Goal: Communication & Community: Answer question/provide support

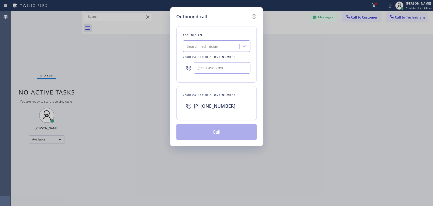
scroll to position [239, 0]
click at [204, 49] on div "Search Technician" at bounding box center [211, 46] width 55 height 9
type input "ser"
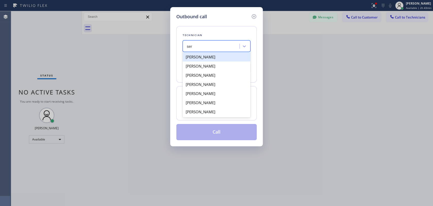
click at [212, 55] on div "[PERSON_NAME]" at bounding box center [217, 56] width 68 height 9
type input "[PHONE_NUMBER]"
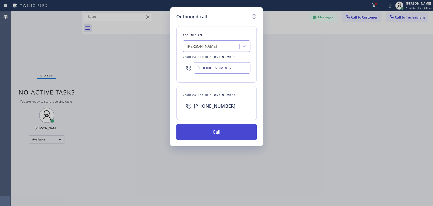
click at [240, 136] on button "Call" at bounding box center [216, 132] width 80 height 16
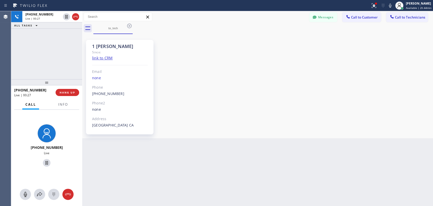
drag, startPoint x: 352, startPoint y: 63, endPoint x: 374, endPoint y: 97, distance: 40.8
click at [352, 63] on div "1 [PERSON_NAME] Since: link to CRM Email none Phone [PHONE_NUMBER] Outbound cal…" at bounding box center [257, 85] width 348 height 101
click at [59, 74] on div "[PHONE_NUMBER] Live | 06:00 ALL TASKS ALL TASKS ACTIVE TASKS TASKS IN WRAP UP" at bounding box center [46, 45] width 71 height 68
click at [70, 90] on button "HANG UP" at bounding box center [68, 92] width 24 height 7
click at [70, 91] on span "HANG UP" at bounding box center [67, 93] width 15 height 4
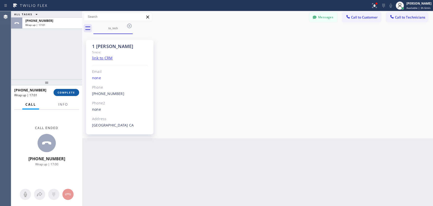
drag, startPoint x: 68, startPoint y: 89, endPoint x: 67, endPoint y: 91, distance: 2.8
click at [68, 89] on div "[PHONE_NUMBER] Wrap up | 17:01 COMPLETE" at bounding box center [46, 92] width 65 height 13
click at [67, 91] on span "COMPLETE" at bounding box center [67, 93] width 18 height 4
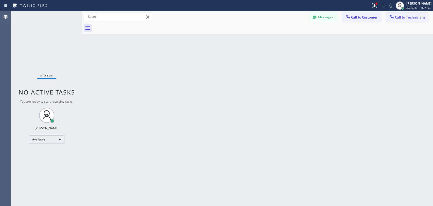
click at [402, 19] on span "Call to Technicians" at bounding box center [410, 17] width 30 height 5
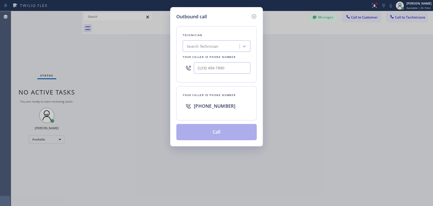
click at [225, 48] on div "Search Technician" at bounding box center [211, 46] width 55 height 9
type input "antho"
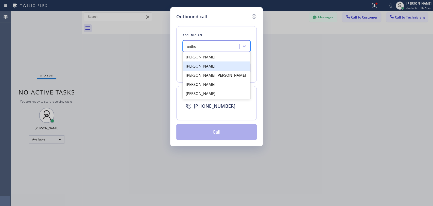
click at [216, 63] on div "[PERSON_NAME]" at bounding box center [217, 65] width 68 height 9
type input "[PHONE_NUMBER]"
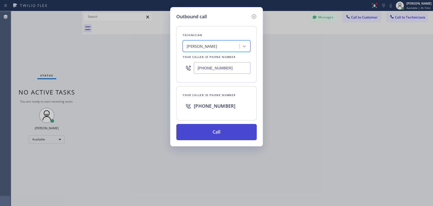
click at [216, 130] on button "Call" at bounding box center [216, 132] width 80 height 16
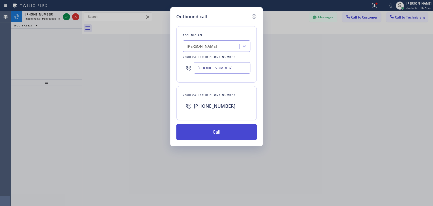
click at [217, 135] on button "Call" at bounding box center [216, 132] width 80 height 16
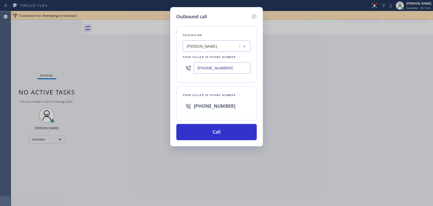
click at [220, 45] on div "[PERSON_NAME]" at bounding box center [211, 46] width 55 height 9
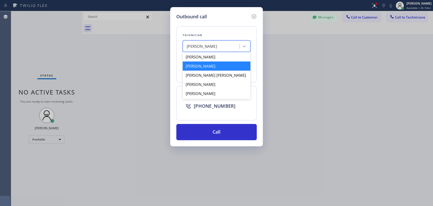
click at [216, 65] on div "[PERSON_NAME]" at bounding box center [217, 65] width 68 height 9
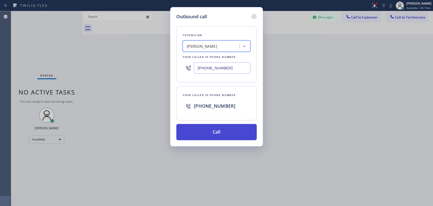
click at [206, 131] on button "Call" at bounding box center [216, 132] width 80 height 16
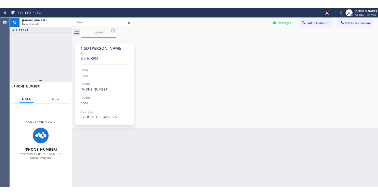
scroll to position [1326, 0]
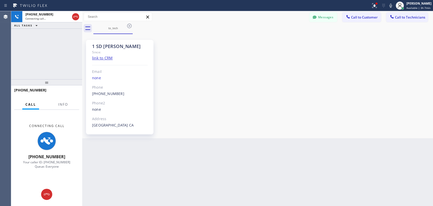
click at [385, 87] on div "1 SD [PERSON_NAME] Since: link to CRM Email none Phone [PHONE_NUMBER] Outbound …" at bounding box center [257, 85] width 348 height 101
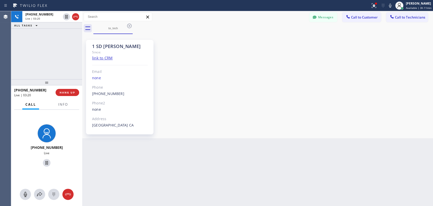
click at [45, 60] on div "[PHONE_NUMBER] Live | 03:20 ALL TASKS ALL TASKS ACTIVE TASKS TASKS IN WRAP UP" at bounding box center [46, 45] width 71 height 68
click at [77, 93] on button "HANG UP" at bounding box center [68, 92] width 24 height 7
click at [69, 94] on button "HANG UP" at bounding box center [68, 92] width 24 height 7
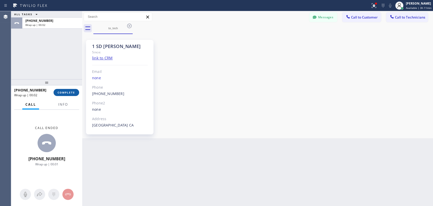
drag, startPoint x: 69, startPoint y: 95, endPoint x: 72, endPoint y: 85, distance: 9.5
click at [69, 94] on button "COMPLETE" at bounding box center [67, 92] width 26 height 7
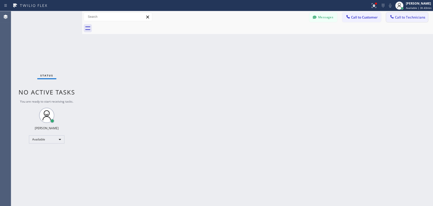
click at [395, 15] on span "Call to Technicians" at bounding box center [410, 17] width 30 height 5
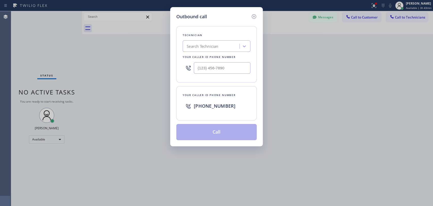
click at [212, 48] on div "Search Technician" at bounding box center [202, 46] width 31 height 6
type input "[PERSON_NAME]"
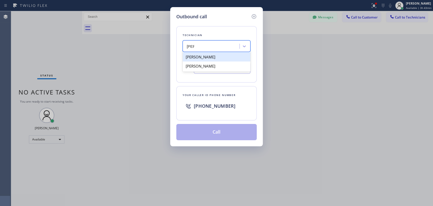
click at [222, 58] on div "[PERSON_NAME]" at bounding box center [217, 56] width 68 height 9
type input "[PHONE_NUMBER]"
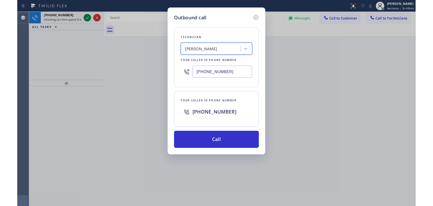
scroll to position [1394, 0]
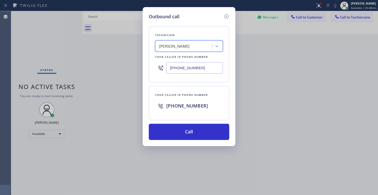
click at [229, 18] on icon at bounding box center [226, 16] width 6 height 6
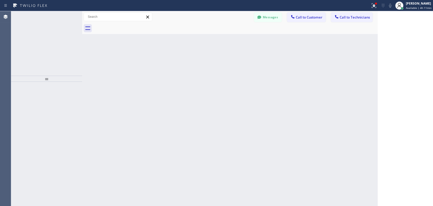
scroll to position [1326, 0]
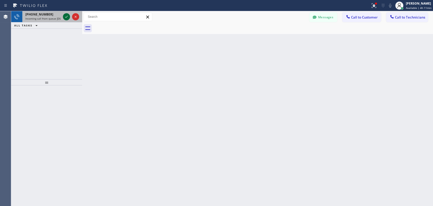
click at [65, 15] on icon at bounding box center [66, 17] width 6 height 6
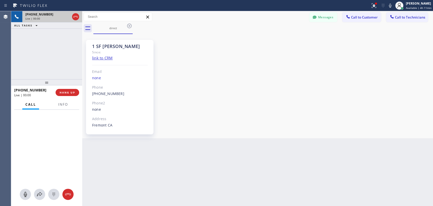
scroll to position [29, 0]
click at [67, 65] on div "[PHONE_NUMBER] Live | 01:41 ALL TASKS ALL TASKS ACTIVE TASKS TASKS IN WRAP UP" at bounding box center [46, 45] width 71 height 68
click at [70, 91] on span "HANG UP" at bounding box center [67, 93] width 15 height 4
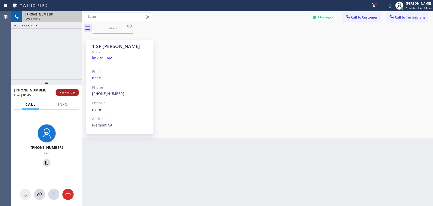
click at [66, 93] on span "HANG UP" at bounding box center [67, 93] width 15 height 4
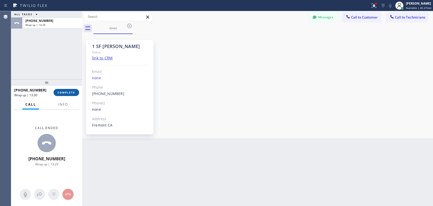
click at [63, 91] on span "COMPLETE" at bounding box center [67, 93] width 18 height 4
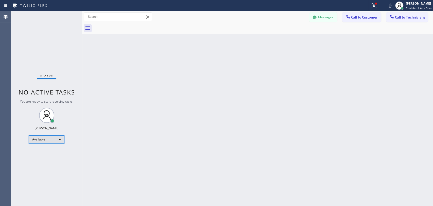
click at [46, 137] on div "Available" at bounding box center [47, 139] width 36 height 8
click at [51, 147] on li "Offline" at bounding box center [46, 146] width 34 height 6
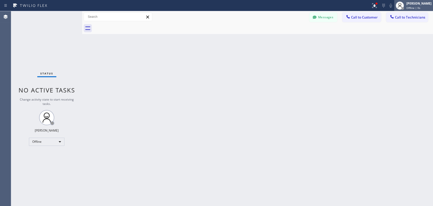
click at [406, 6] on span "Offline | 0s" at bounding box center [413, 8] width 14 height 4
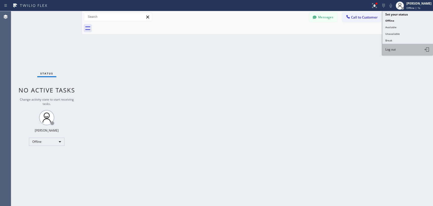
click at [396, 51] on button "Log out" at bounding box center [407, 49] width 51 height 11
